Goal: Communication & Community: Answer question/provide support

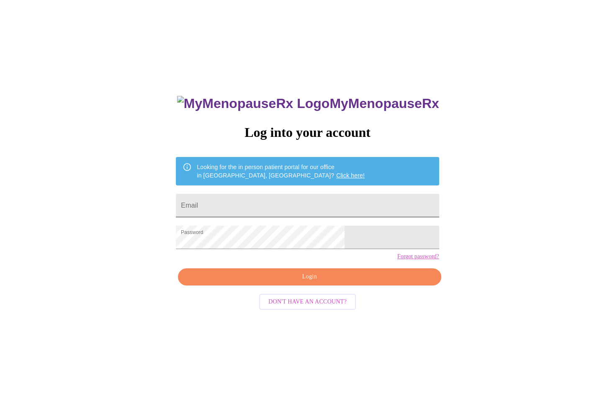
click at [246, 202] on input "Email" at bounding box center [307, 205] width 263 height 23
type input "[EMAIL_ADDRESS][DOMAIN_NAME]"
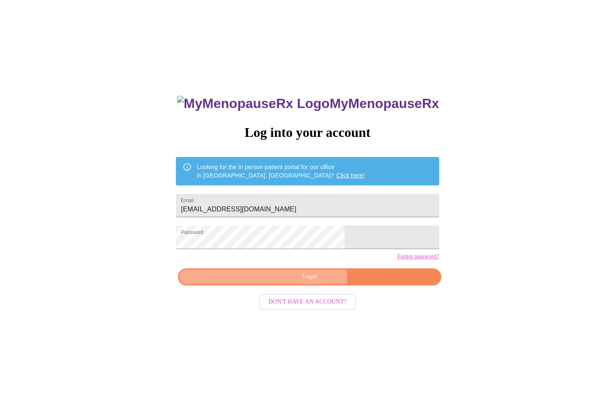
click at [267, 282] on span "Login" at bounding box center [310, 277] width 244 height 10
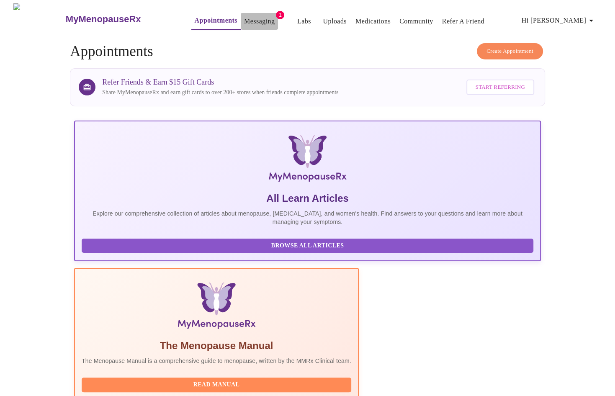
click at [245, 23] on link "Messaging" at bounding box center [259, 22] width 31 height 12
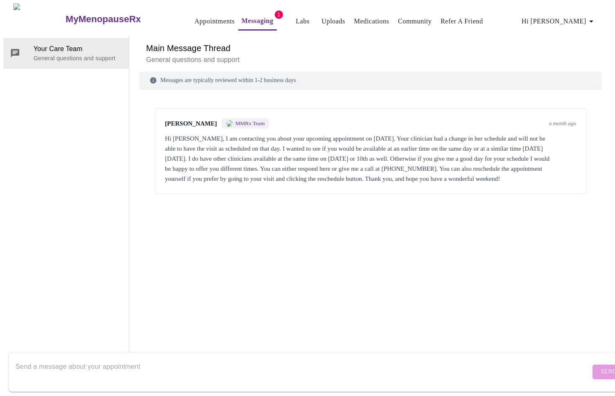
scroll to position [31, 0]
click at [119, 359] on textarea "Send a message about your appointment" at bounding box center [303, 372] width 575 height 27
type textarea "Hi [PERSON_NAME], Sorry I am justseeing this. We can just cancel the appointmen…"
click at [601, 367] on span "Send" at bounding box center [609, 372] width 16 height 10
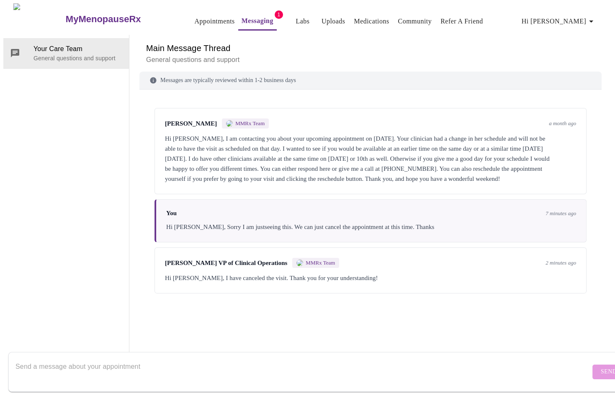
click at [149, 362] on textarea "Send a message about your appointment" at bounding box center [303, 372] width 575 height 27
type textarea "Iromically"
